Goal: Information Seeking & Learning: Learn about a topic

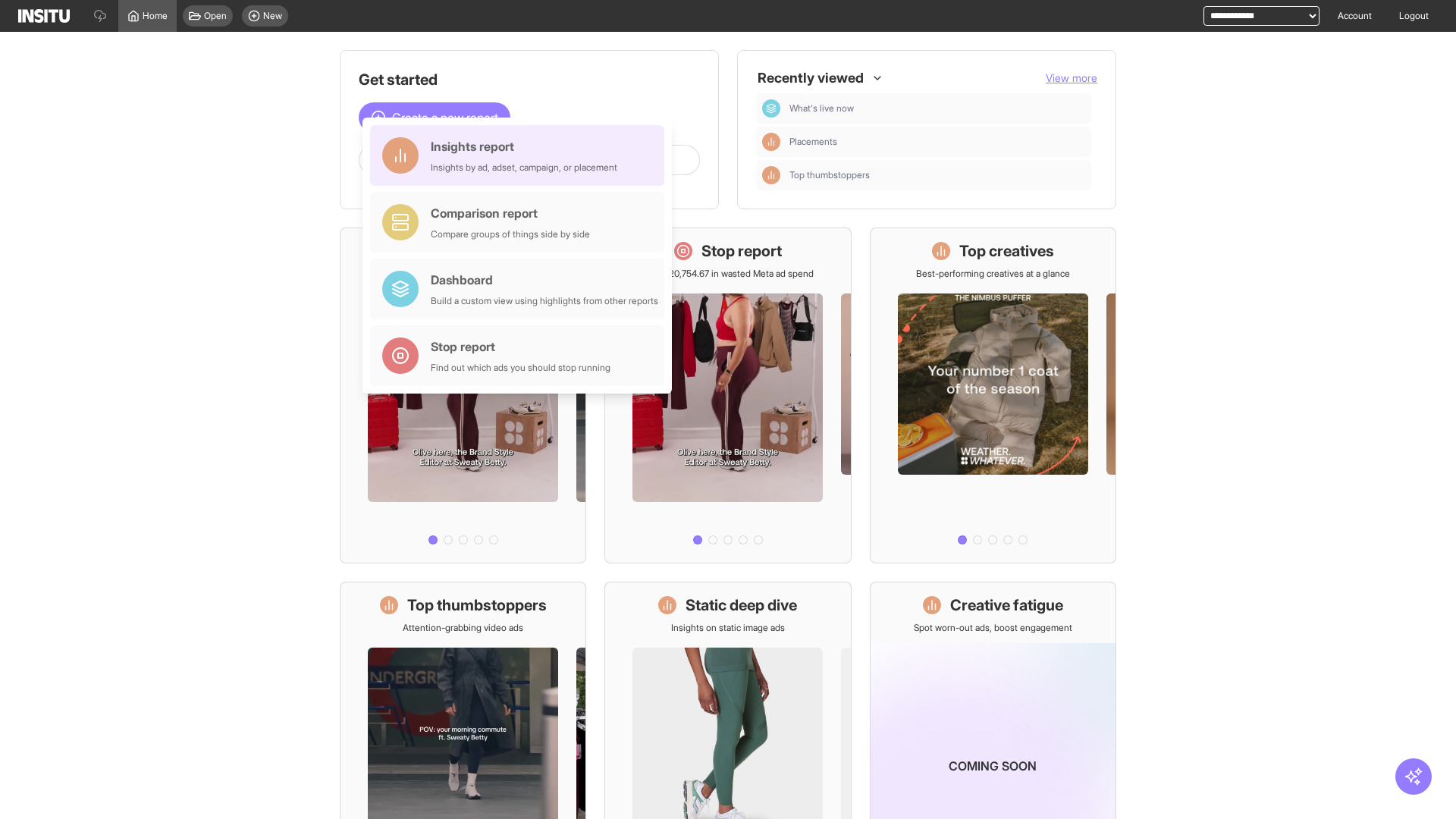
click at [521, 156] on div "Insights report Insights by ad, adset, campaign, or placement" at bounding box center [524, 155] width 186 height 36
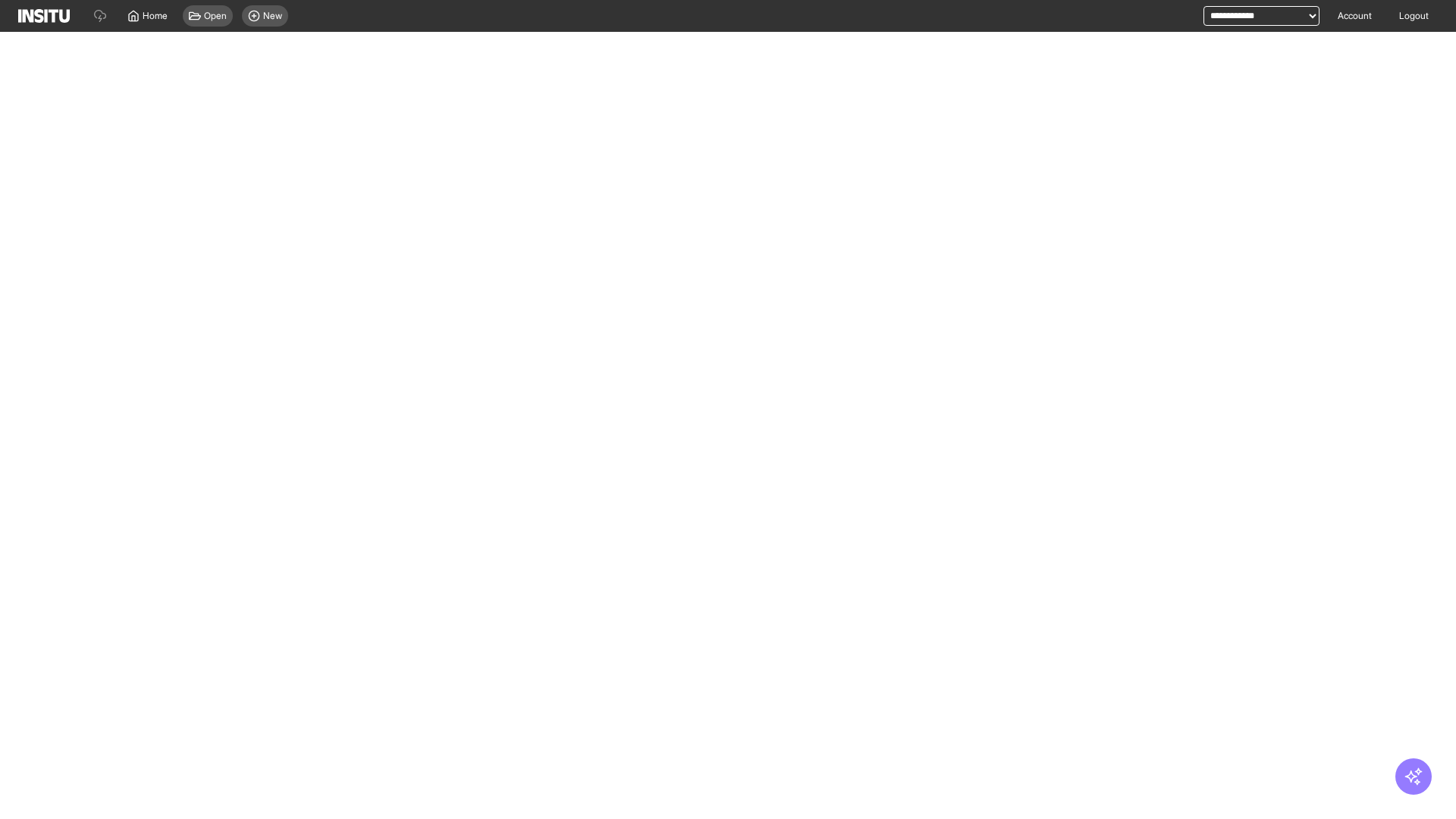
select select "**"
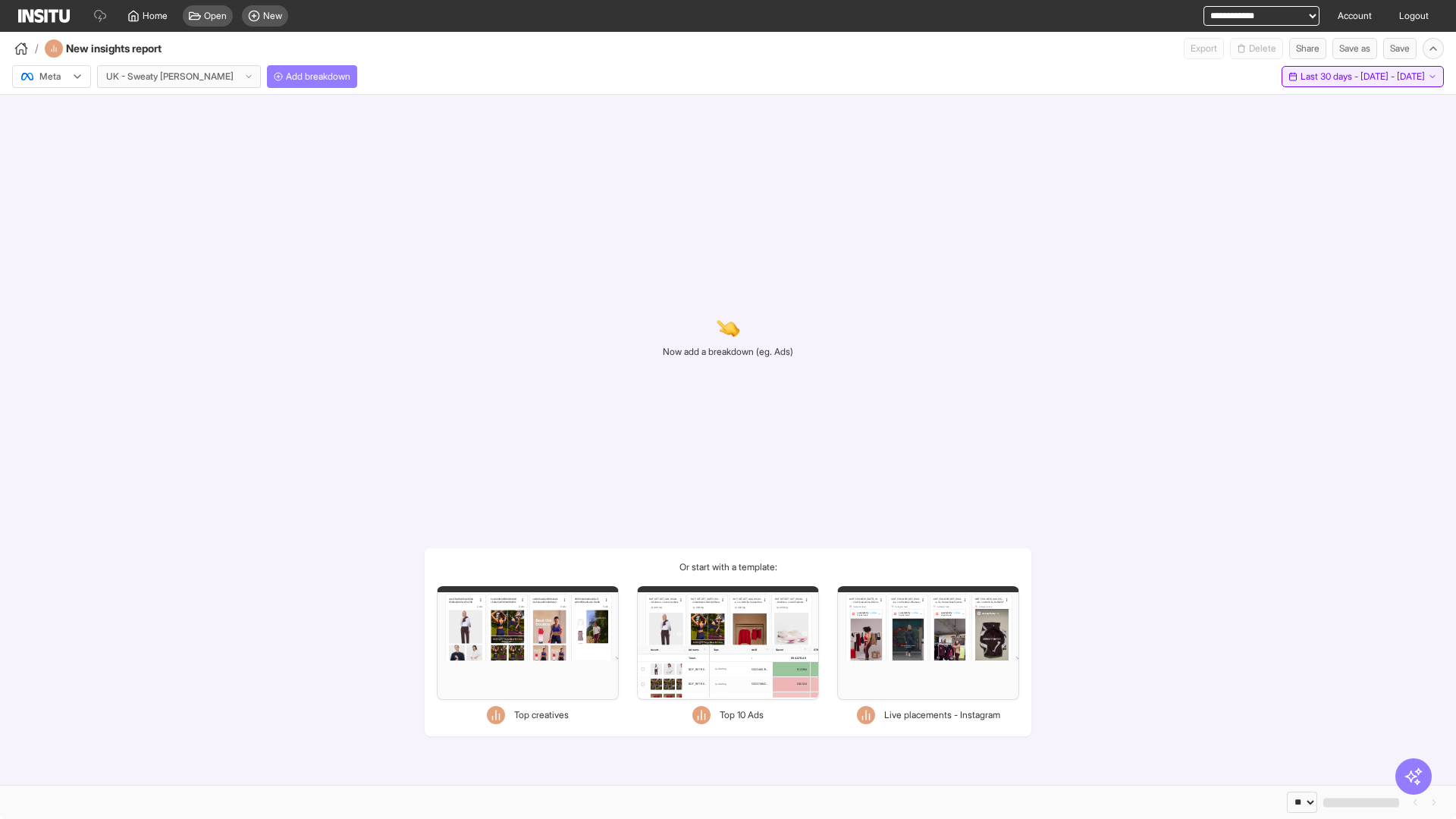
click at [1329, 77] on span "Last 30 days - [DATE] - [DATE]" at bounding box center [1362, 76] width 125 height 12
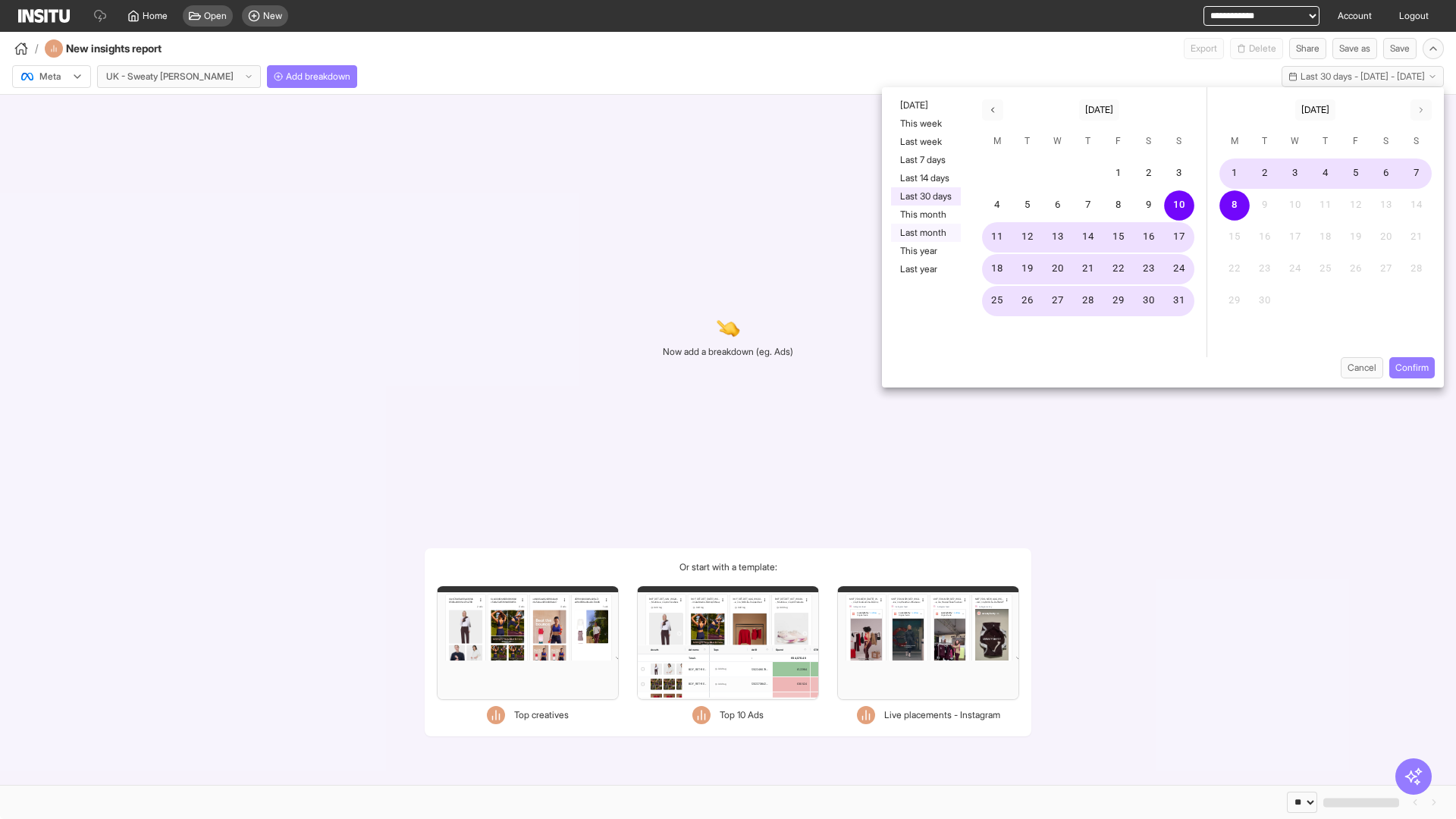
click at [924, 233] on button "Last month" at bounding box center [925, 232] width 69 height 18
